Goal: Information Seeking & Learning: Learn about a topic

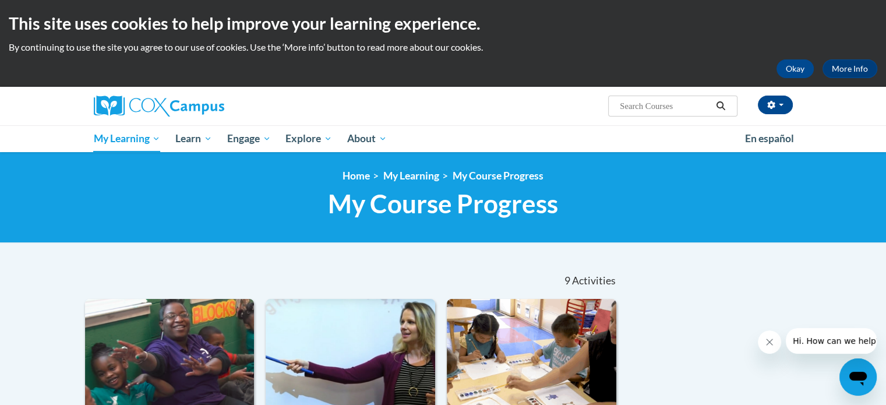
click at [639, 106] on input "Search..." at bounding box center [665, 106] width 93 height 14
type input "preschool trainings"
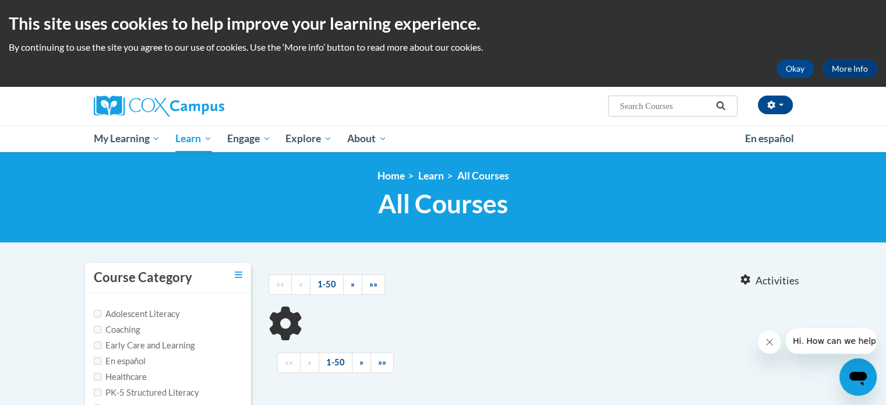
type input "preschool trainings"
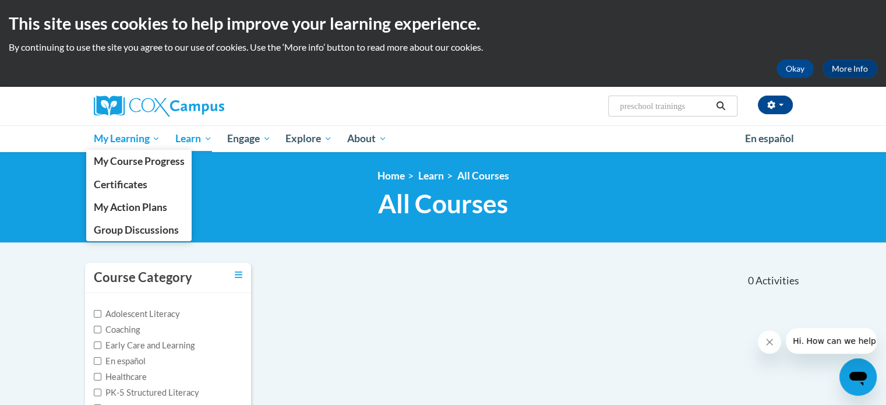
click at [146, 145] on span "My Learning" at bounding box center [126, 139] width 67 height 14
click at [137, 156] on span "My Course Progress" at bounding box center [138, 161] width 91 height 12
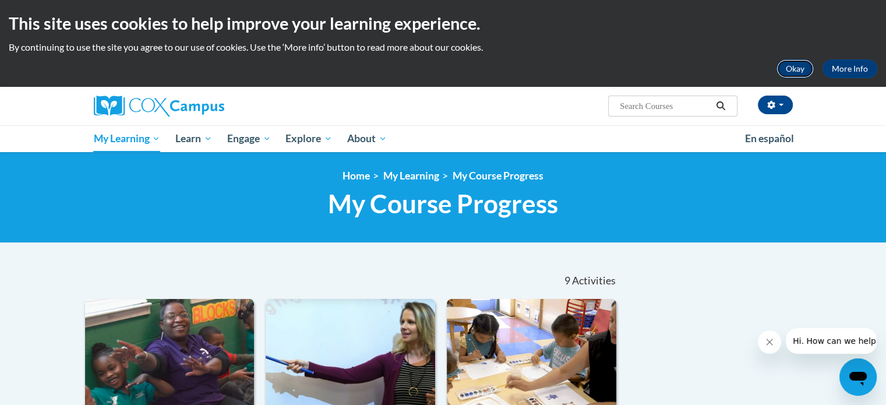
click at [808, 66] on button "Okay" at bounding box center [795, 68] width 37 height 19
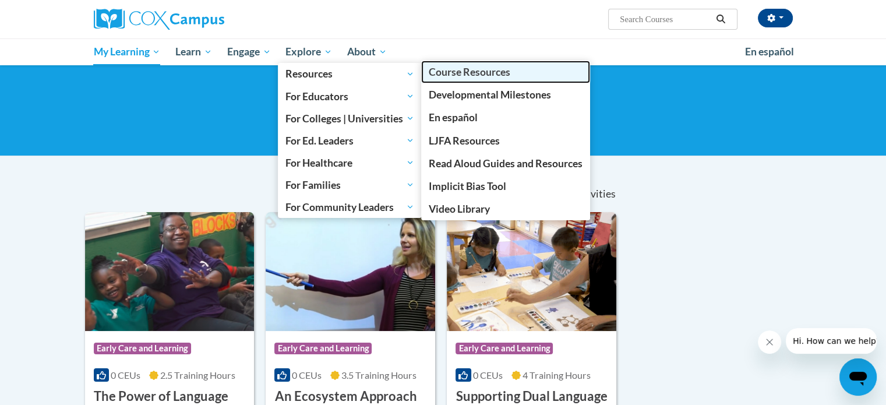
click at [510, 78] on span "Course Resources" at bounding box center [470, 72] width 82 height 12
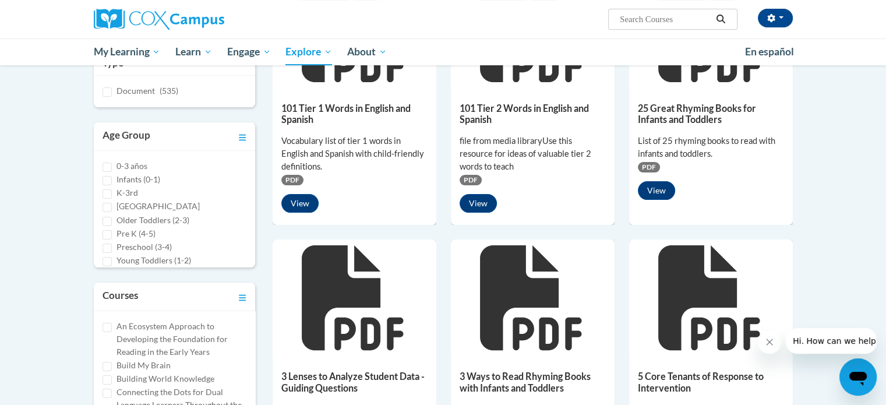
scroll to position [233, 0]
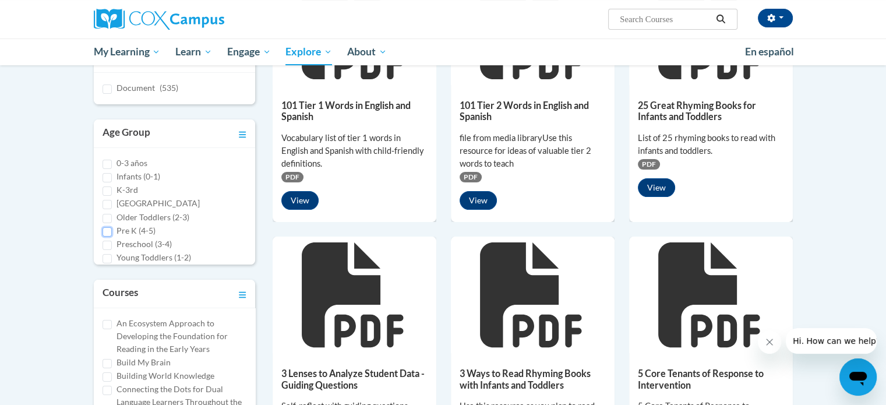
click at [105, 230] on input "Pre K (4-5)" at bounding box center [107, 231] width 9 height 9
checkbox input "true"
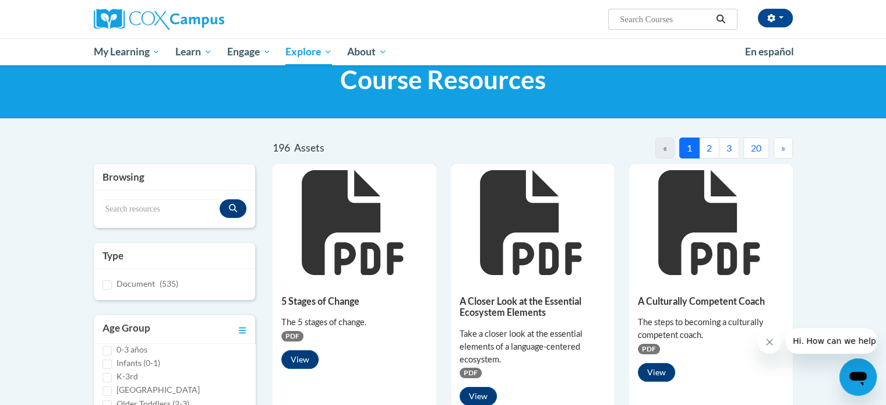
scroll to position [0, 0]
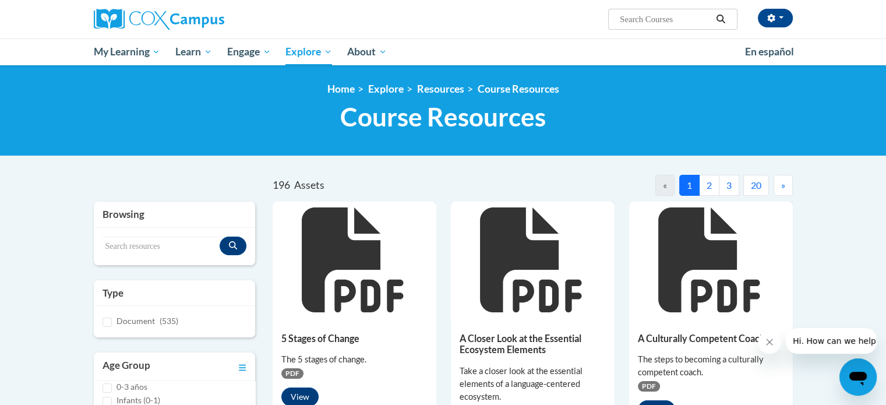
click at [687, 17] on input "Search..." at bounding box center [665, 19] width 93 height 14
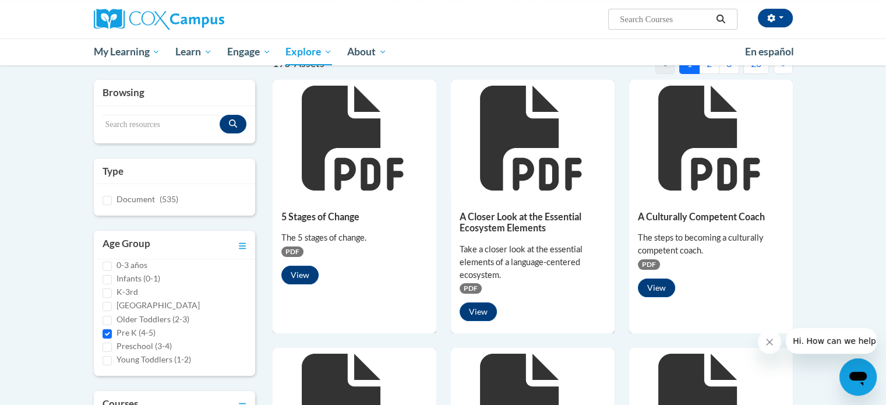
scroll to position [233, 0]
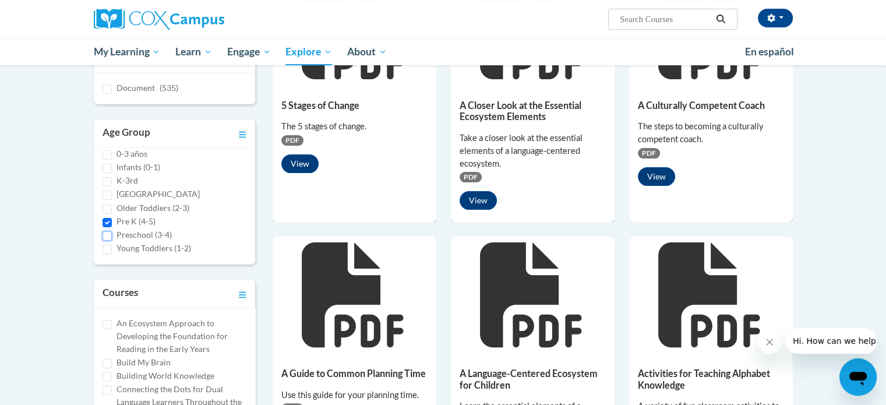
click at [108, 235] on input "Preschool (3-4)" at bounding box center [107, 235] width 9 height 9
checkbox input "true"
click at [107, 221] on input "Pre K (4-5)" at bounding box center [107, 222] width 9 height 9
checkbox input "false"
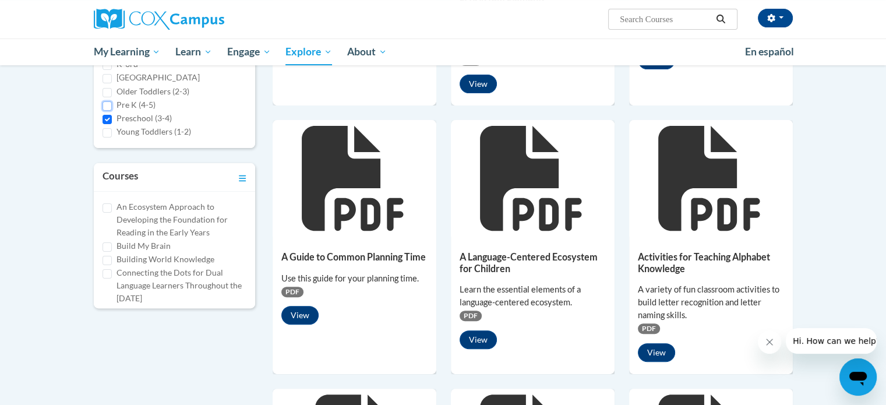
scroll to position [0, 0]
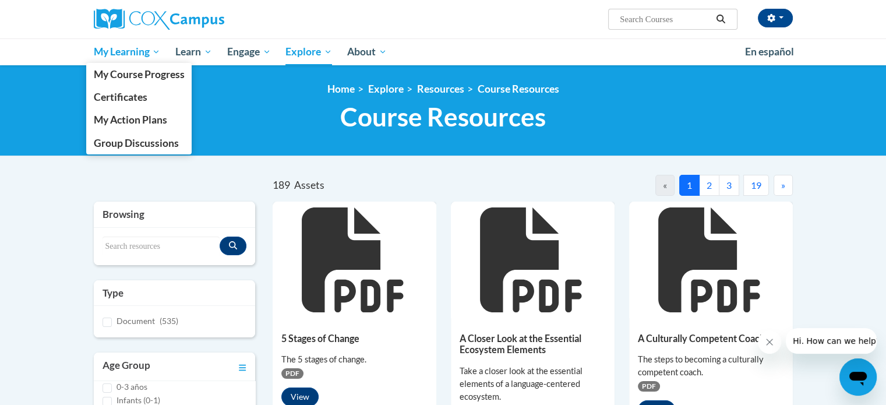
click at [146, 49] on span "My Learning" at bounding box center [126, 52] width 67 height 14
click at [138, 94] on span "Certificates" at bounding box center [120, 97] width 54 height 12
